Goal: Transaction & Acquisition: Obtain resource

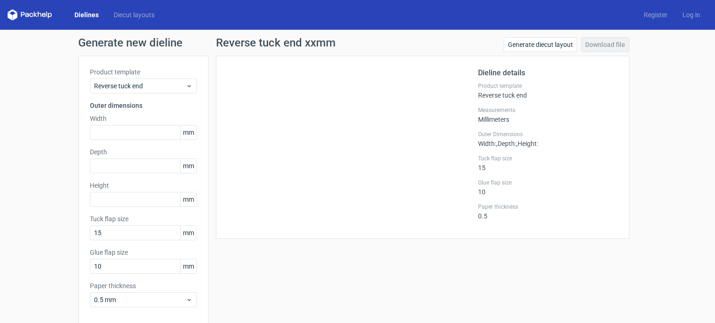
click at [90, 15] on link "Dielines" at bounding box center [86, 14] width 39 height 9
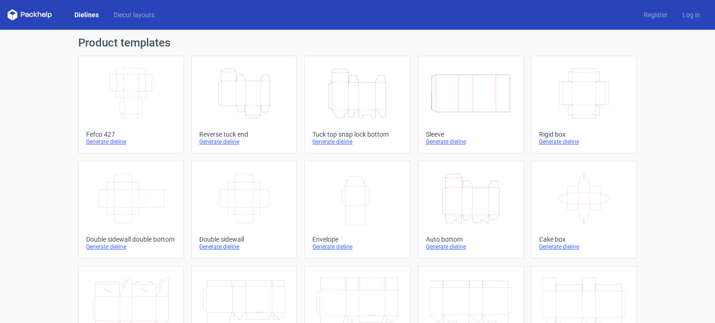
click at [459, 204] on icon "Height Depth Width" at bounding box center [470, 199] width 82 height 52
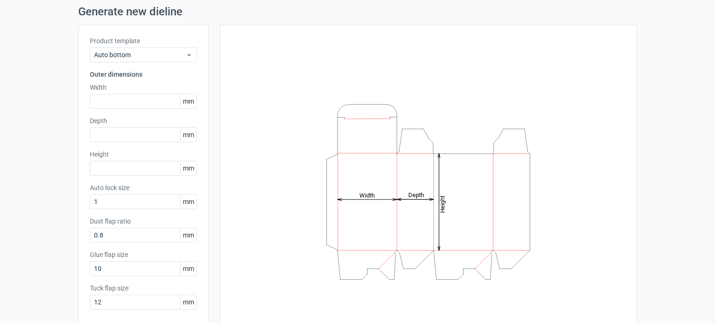
scroll to position [47, 0]
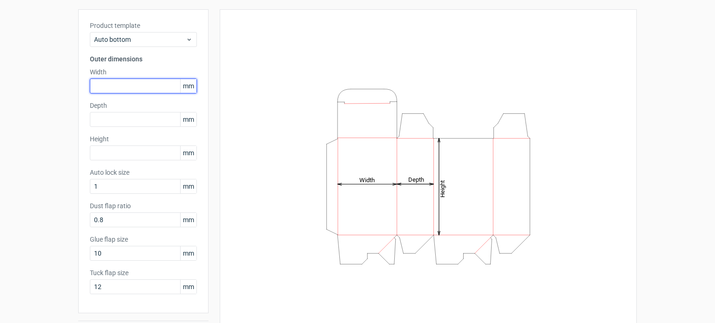
click at [106, 86] on input "text" at bounding box center [143, 86] width 107 height 15
type input "140"
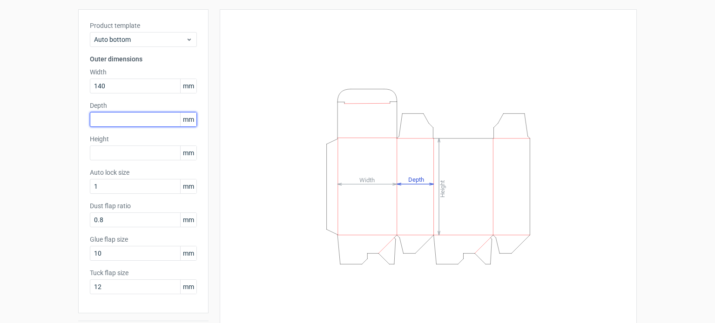
click at [110, 116] on input "text" at bounding box center [143, 119] width 107 height 15
type input "96"
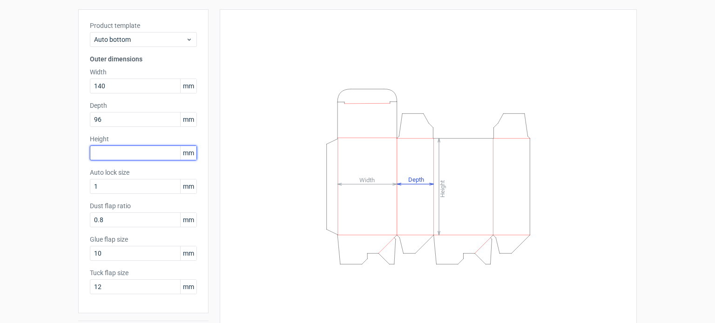
click at [127, 153] on input "text" at bounding box center [143, 153] width 107 height 15
type input "276"
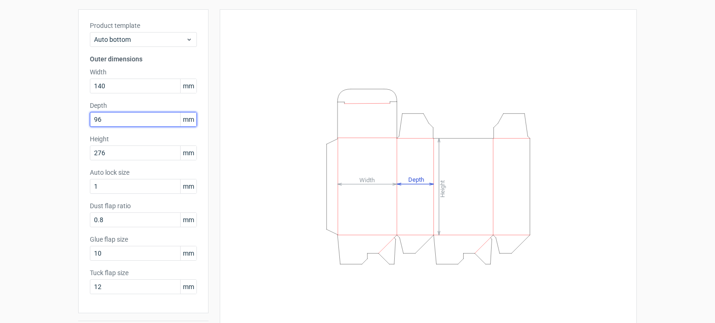
click at [101, 119] on input "96" at bounding box center [143, 119] width 107 height 15
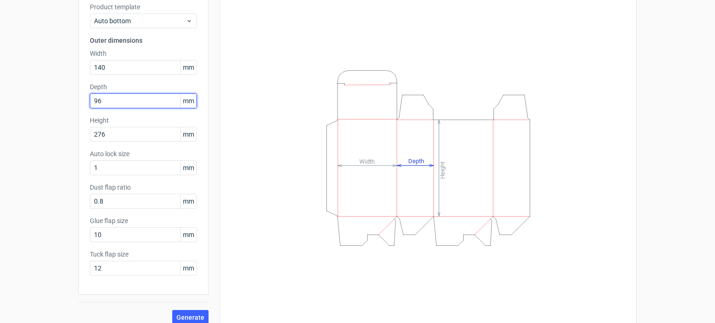
scroll to position [74, 0]
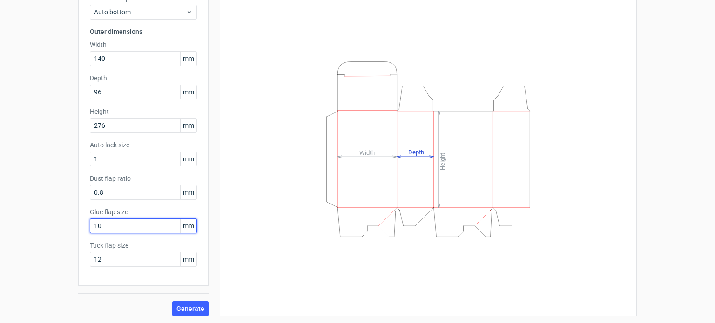
click at [123, 229] on input "10" at bounding box center [143, 226] width 107 height 15
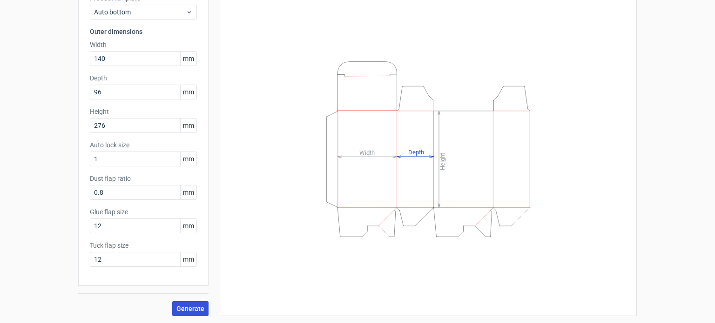
click at [188, 308] on span "Generate" at bounding box center [190, 309] width 28 height 7
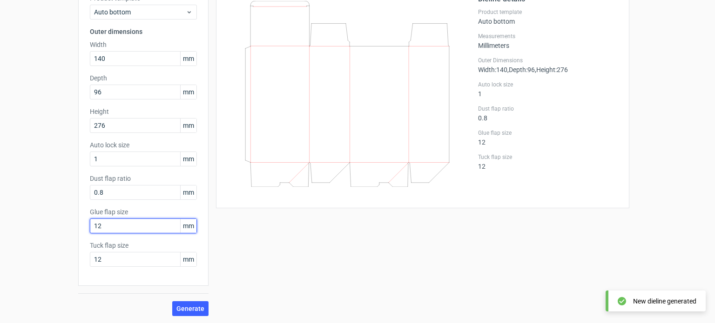
click at [108, 227] on input "12" at bounding box center [143, 226] width 107 height 15
type input "15"
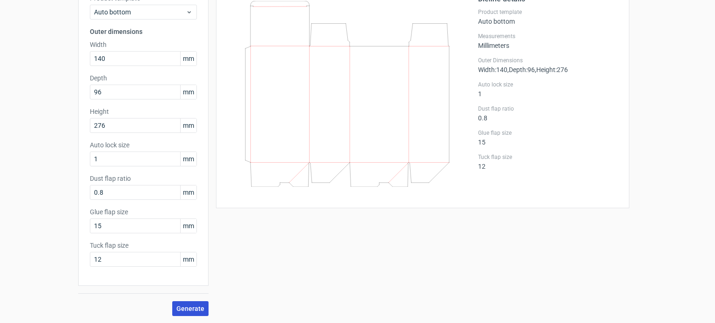
click at [184, 307] on span "Generate" at bounding box center [190, 309] width 28 height 7
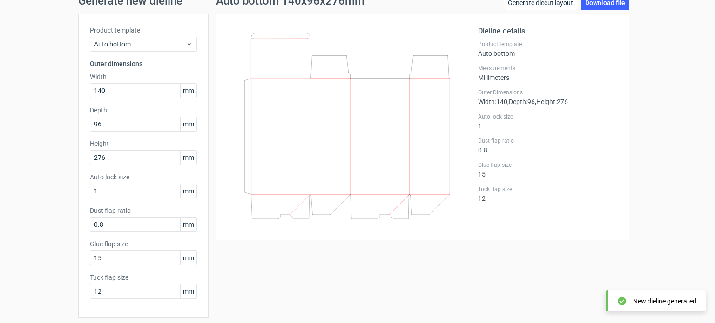
scroll to position [74, 0]
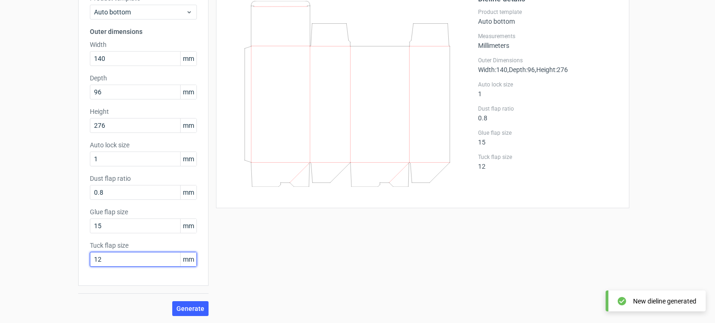
click at [113, 262] on input "12" at bounding box center [143, 259] width 107 height 15
drag, startPoint x: 112, startPoint y: 262, endPoint x: 70, endPoint y: 263, distance: 41.9
click at [70, 263] on div "Generate new dieline Product template Auto bottom Outer dimensions Width 140 mm…" at bounding box center [357, 140] width 715 height 368
type input "15"
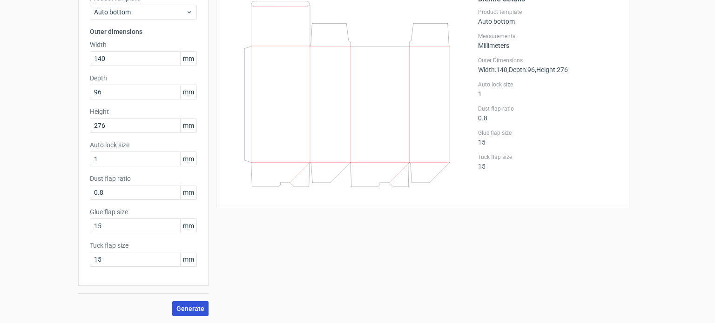
click at [188, 306] on span "Generate" at bounding box center [190, 309] width 28 height 7
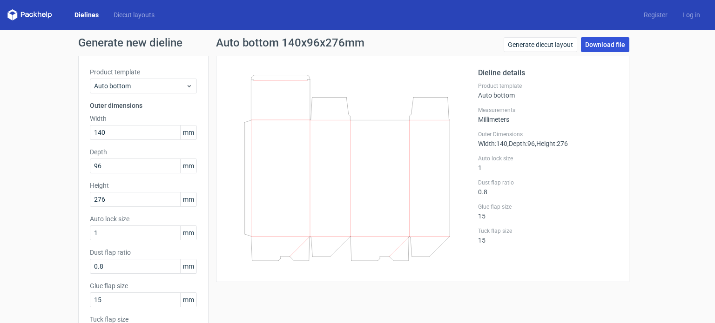
click at [603, 42] on link "Download file" at bounding box center [605, 44] width 48 height 15
click at [706, 183] on div "Generate new dieline Product template Auto bottom Outer dimensions Width 140 mm…" at bounding box center [357, 214] width 715 height 368
